Goal: Information Seeking & Learning: Find specific fact

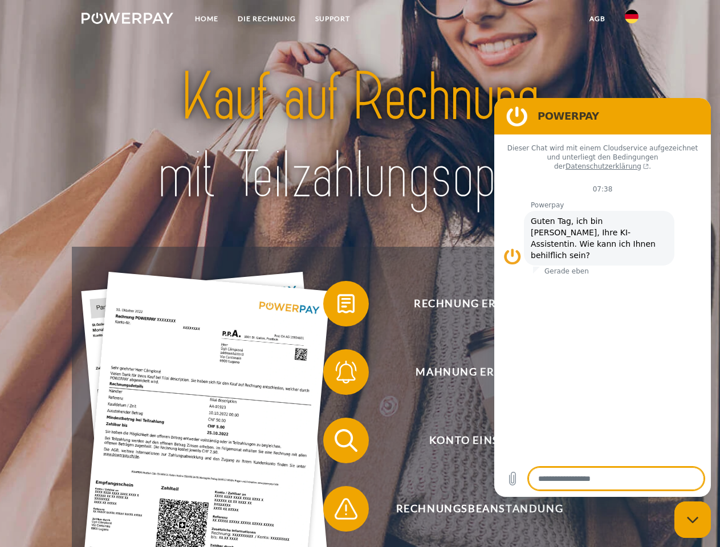
click at [127, 20] on img at bounding box center [127, 18] width 92 height 11
click at [631, 20] on img at bounding box center [632, 17] width 14 height 14
click at [597, 19] on link "agb" at bounding box center [597, 19] width 35 height 21
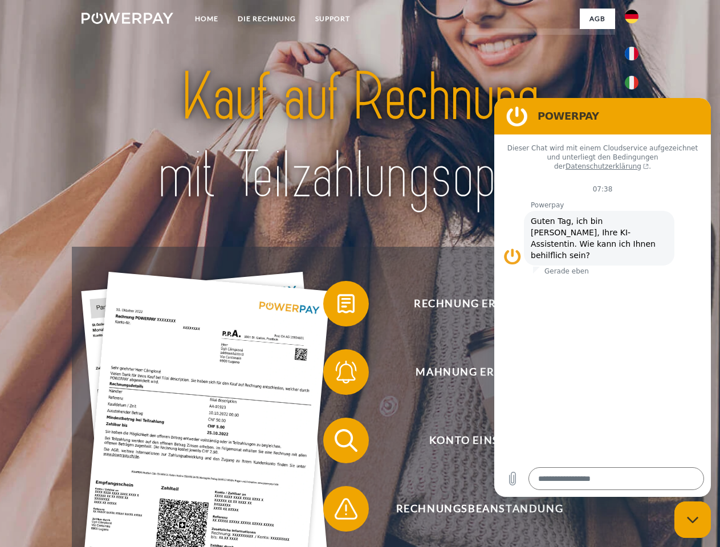
click at [337, 306] on span at bounding box center [328, 303] width 57 height 57
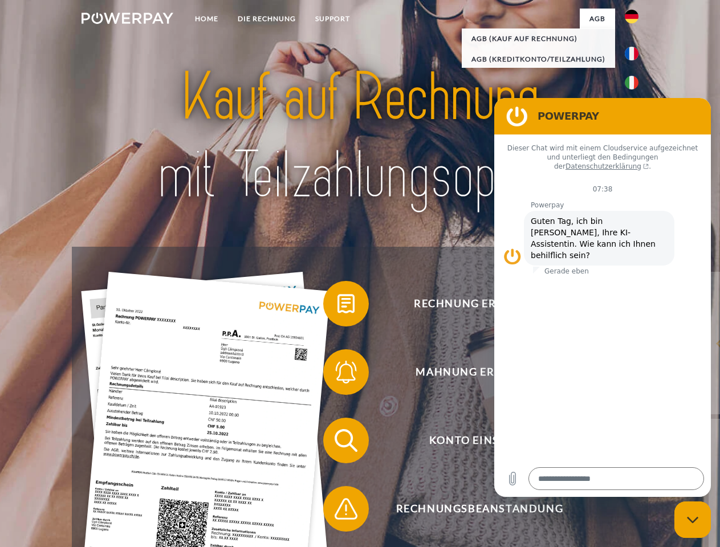
click at [337, 374] on div "Rechnung erhalten? Mahnung erhalten? Konto einsehen" at bounding box center [360, 475] width 576 height 456
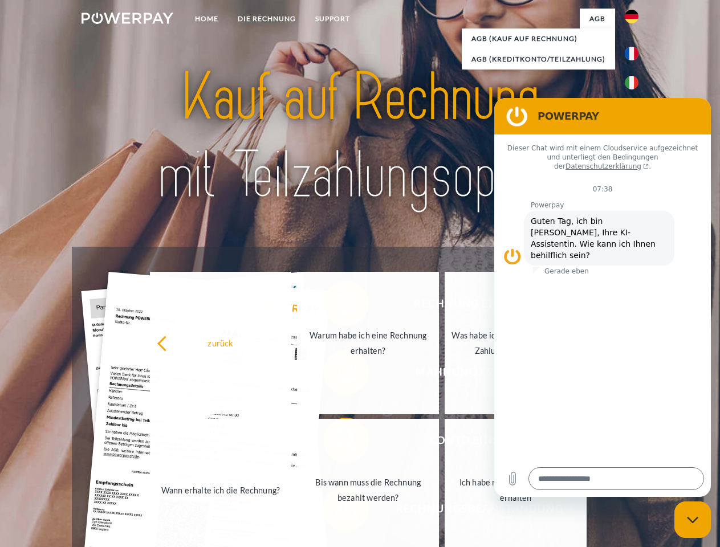
click at [337, 443] on link "Bis wann muss die Rechnung bezahlt werden?" at bounding box center [368, 490] width 142 height 142
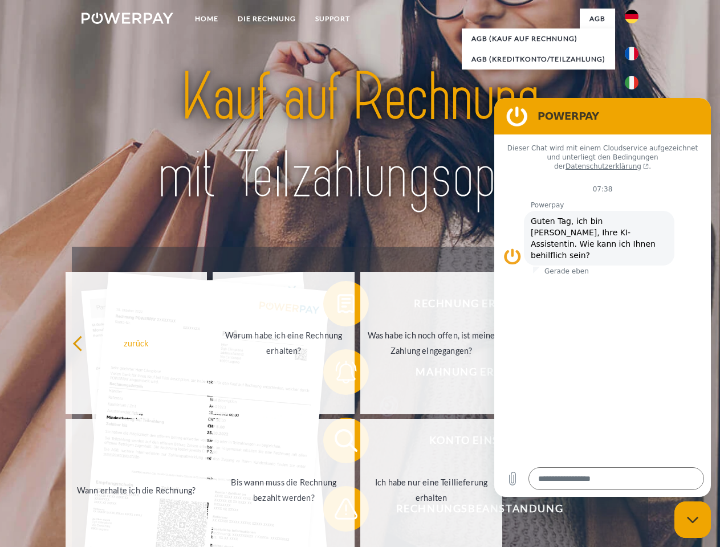
click at [337, 511] on span at bounding box center [328, 508] width 57 height 57
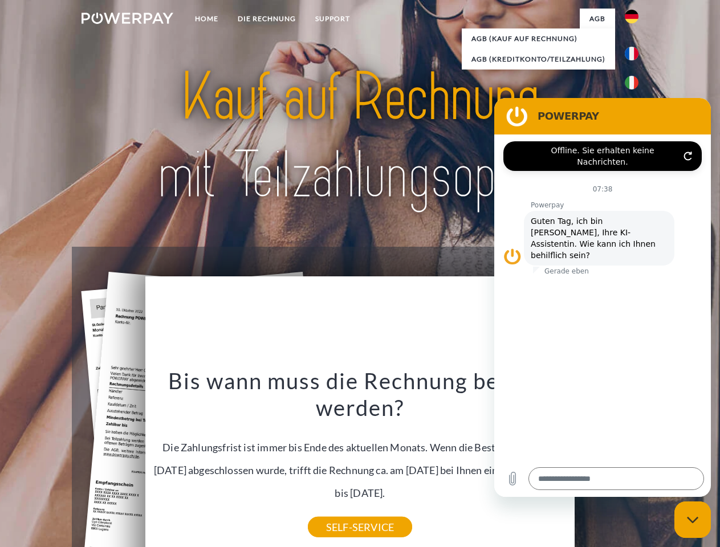
click at [692, 520] on icon "Messaging-Fenster schließen" at bounding box center [693, 519] width 12 height 7
type textarea "*"
